Goal: Find specific fact: Find specific fact

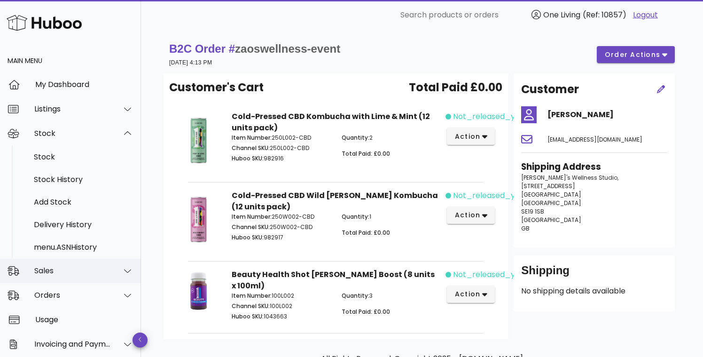
click at [83, 272] on div "Sales" at bounding box center [72, 270] width 77 height 9
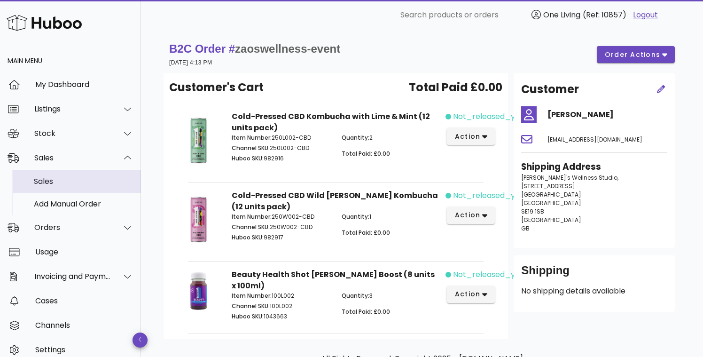
click at [85, 186] on div "Sales" at bounding box center [84, 181] width 100 height 9
click at [73, 183] on div "Sales" at bounding box center [84, 181] width 100 height 9
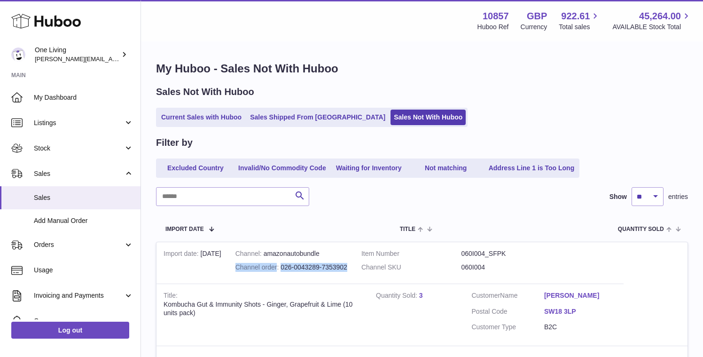
drag, startPoint x: 348, startPoint y: 266, endPoint x: 281, endPoint y: 262, distance: 67.3
click at [281, 262] on td "Channel amazonautobundle Channel order 026-0043289-7353902" at bounding box center [291, 262] width 126 height 41
click at [300, 258] on td "Channel amazonautobundle Channel order 026-0043289-7353902" at bounding box center [291, 262] width 126 height 41
drag, startPoint x: 281, startPoint y: 266, endPoint x: 347, endPoint y: 266, distance: 65.8
click at [347, 266] on td "Channel amazonautobundle Channel order 026-0043289-7353902" at bounding box center [291, 262] width 126 height 41
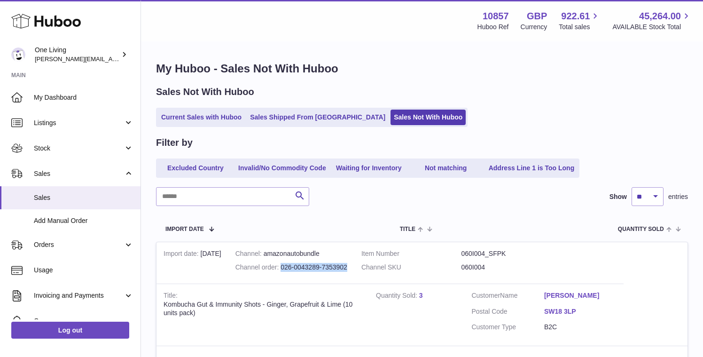
copy div "026-0043289-7353902"
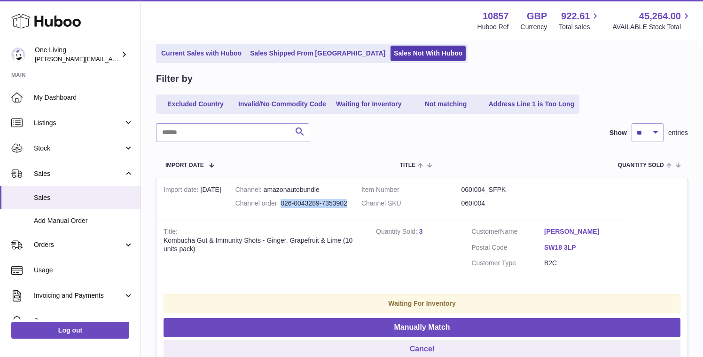
scroll to position [65, 0]
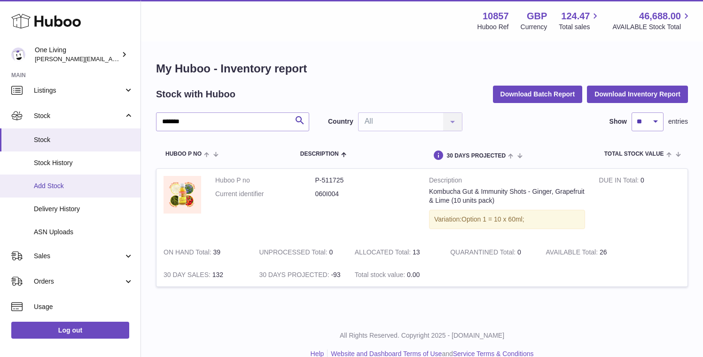
scroll to position [36, 0]
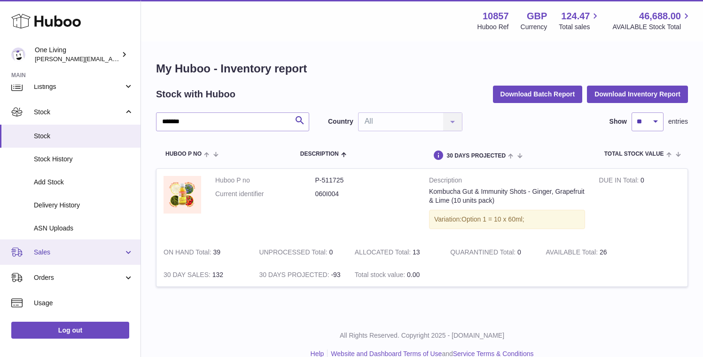
click at [67, 258] on link "Sales" at bounding box center [70, 251] width 141 height 25
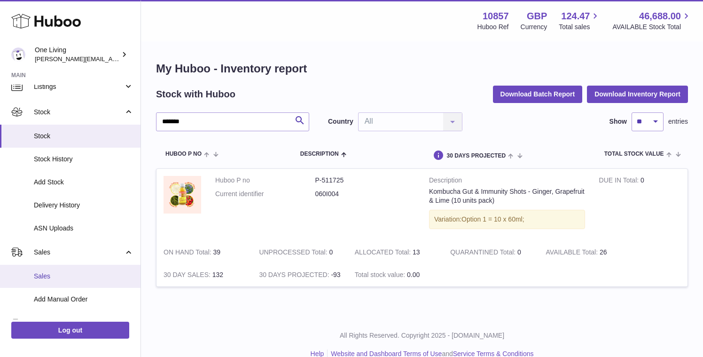
click at [64, 281] on link "Sales" at bounding box center [70, 276] width 141 height 23
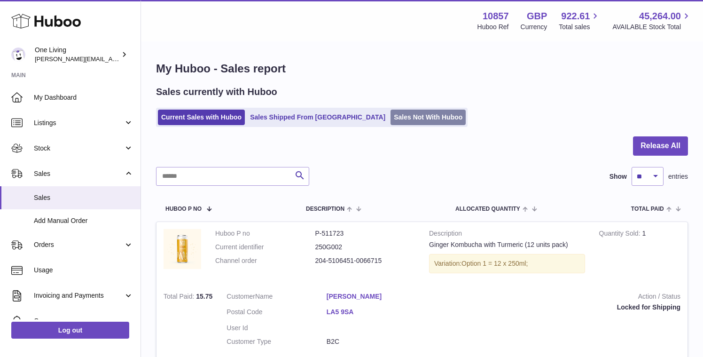
click at [391, 119] on link "Sales Not With Huboo" at bounding box center [428, 117] width 75 height 16
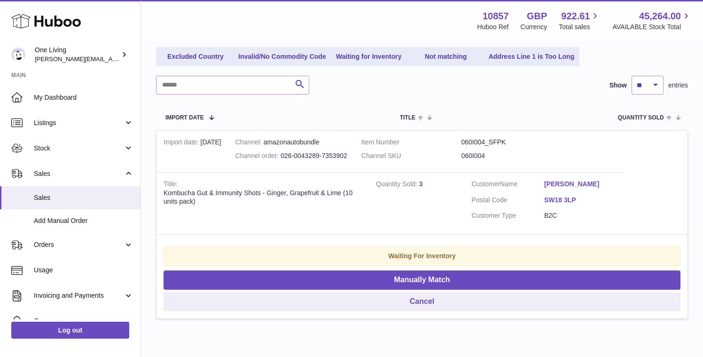
scroll to position [112, 0]
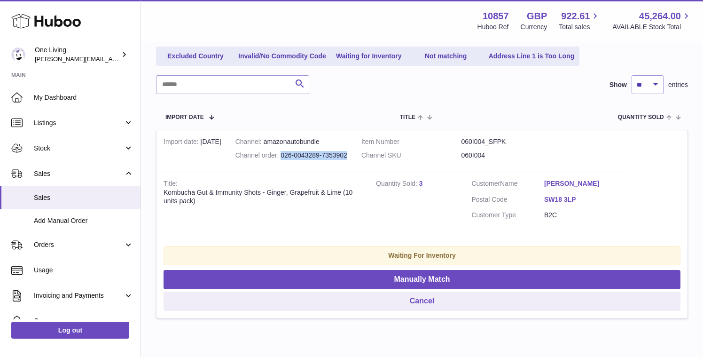
drag, startPoint x: 348, startPoint y: 154, endPoint x: 280, endPoint y: 153, distance: 68.1
click at [280, 153] on td "Channel amazonautobundle Channel order 026-0043289-7353902" at bounding box center [291, 150] width 126 height 41
copy div "026-0043289-7353902"
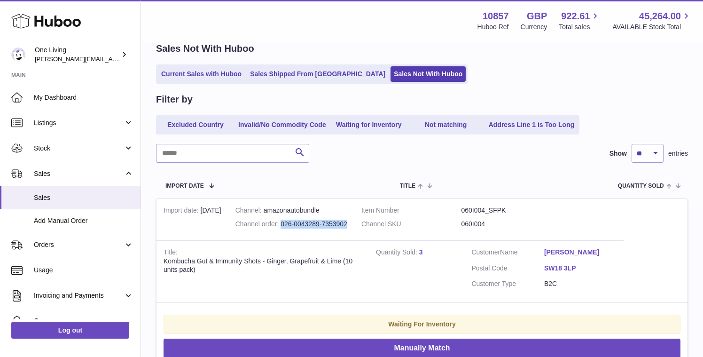
scroll to position [2, 0]
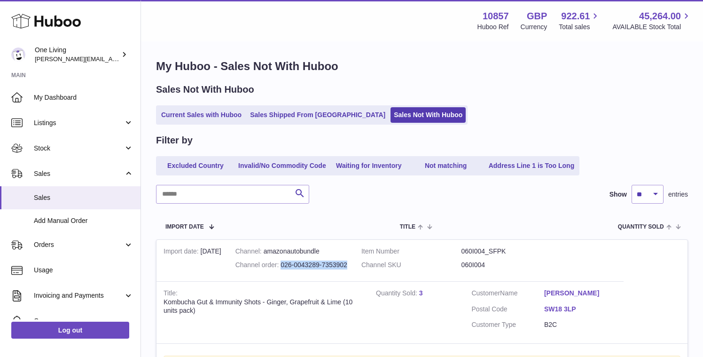
copy div "026-0043289-7353902"
